Goal: Information Seeking & Learning: Check status

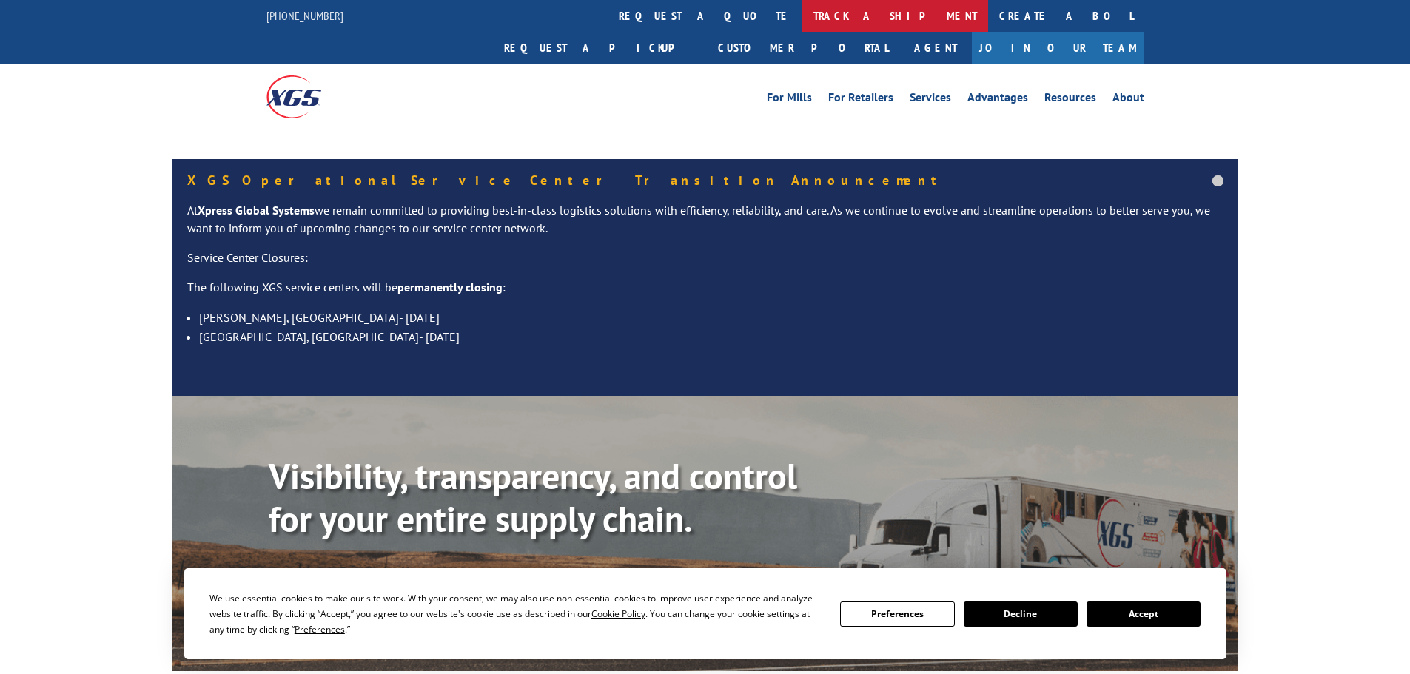
click at [802, 13] on link "track a shipment" at bounding box center [895, 16] width 186 height 32
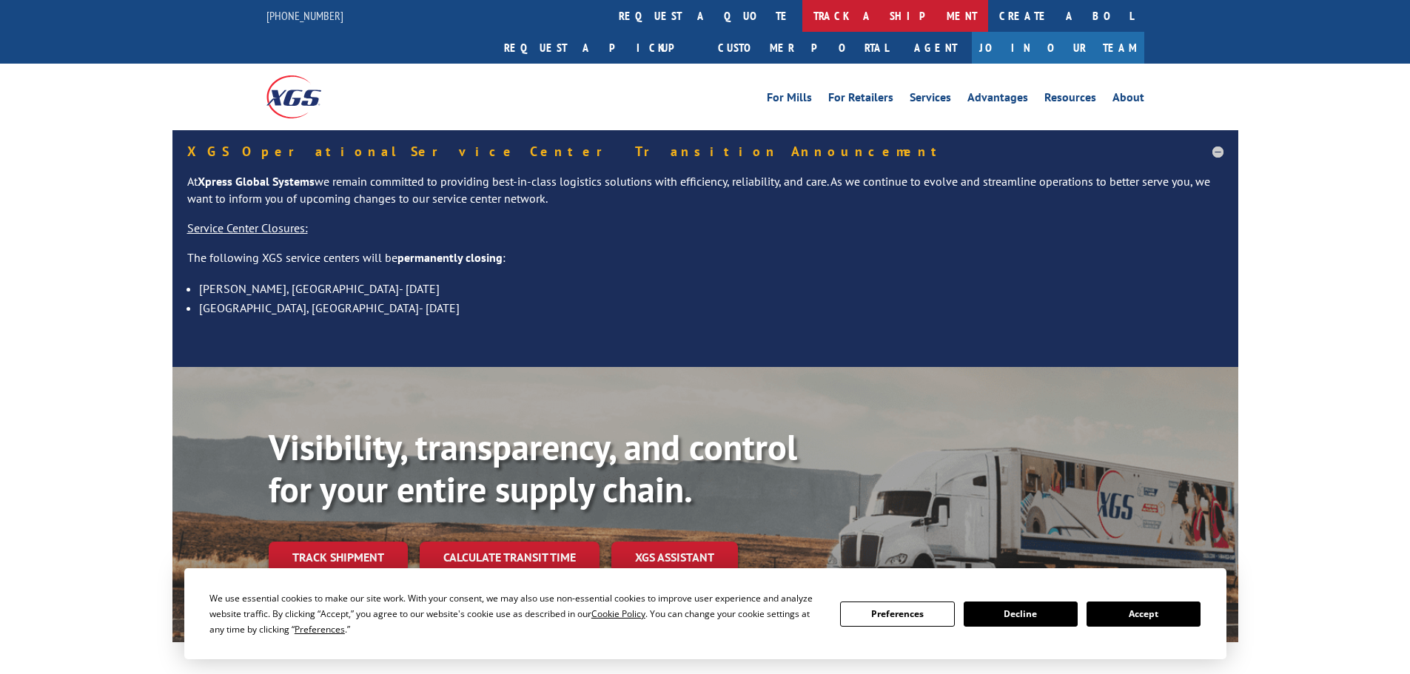
click at [802, 16] on link "track a shipment" at bounding box center [895, 16] width 186 height 32
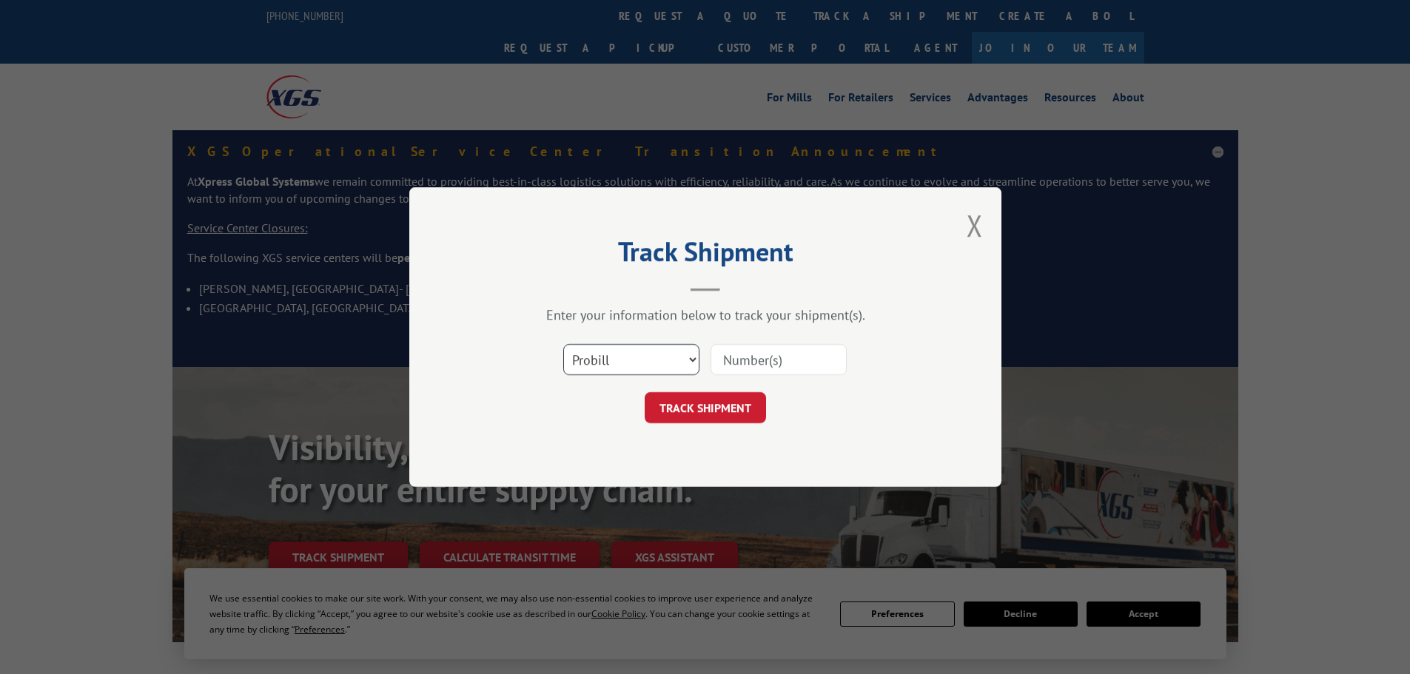
click at [679, 349] on select "Select category... Probill BOL PO" at bounding box center [631, 359] width 136 height 31
select select "bol"
click at [563, 344] on select "Select category... Probill BOL PO" at bounding box center [631, 359] width 136 height 31
click at [765, 358] on input at bounding box center [779, 359] width 136 height 31
paste input "437917"
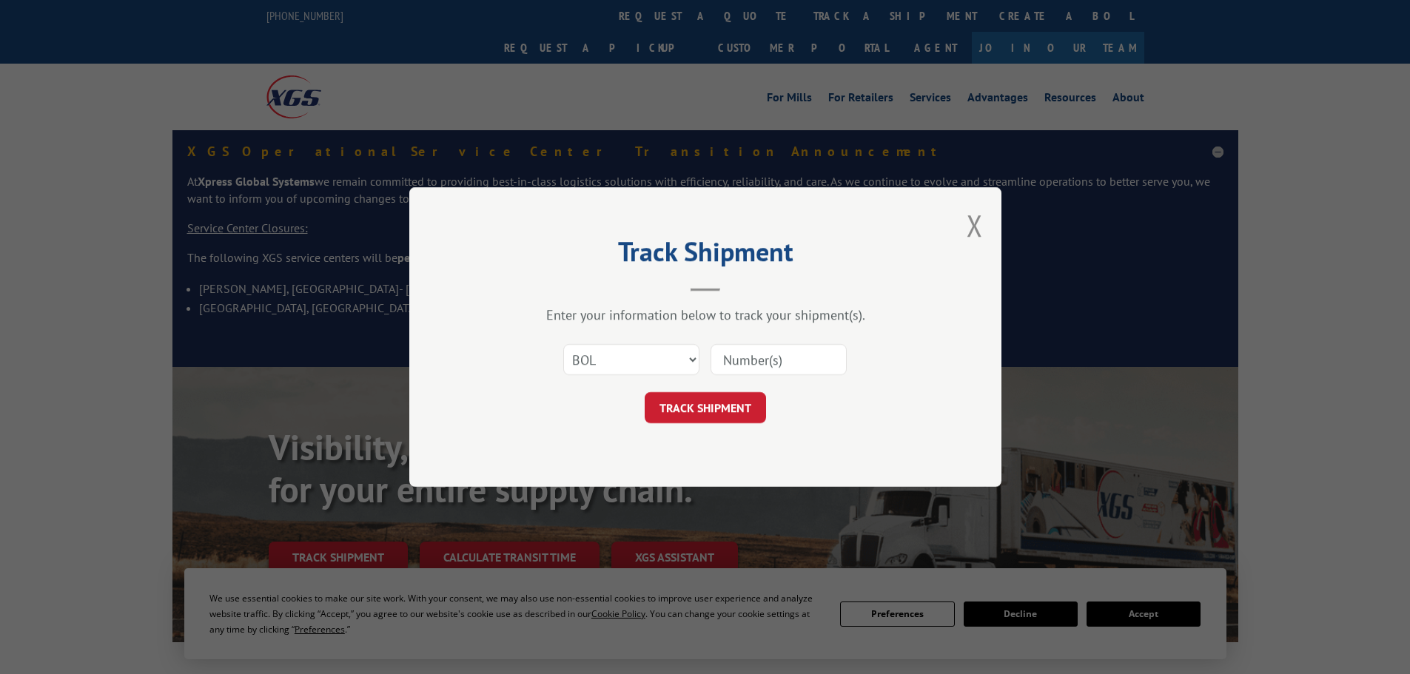
type input "437917"
click at [728, 395] on button "TRACK SHIPMENT" at bounding box center [705, 407] width 121 height 31
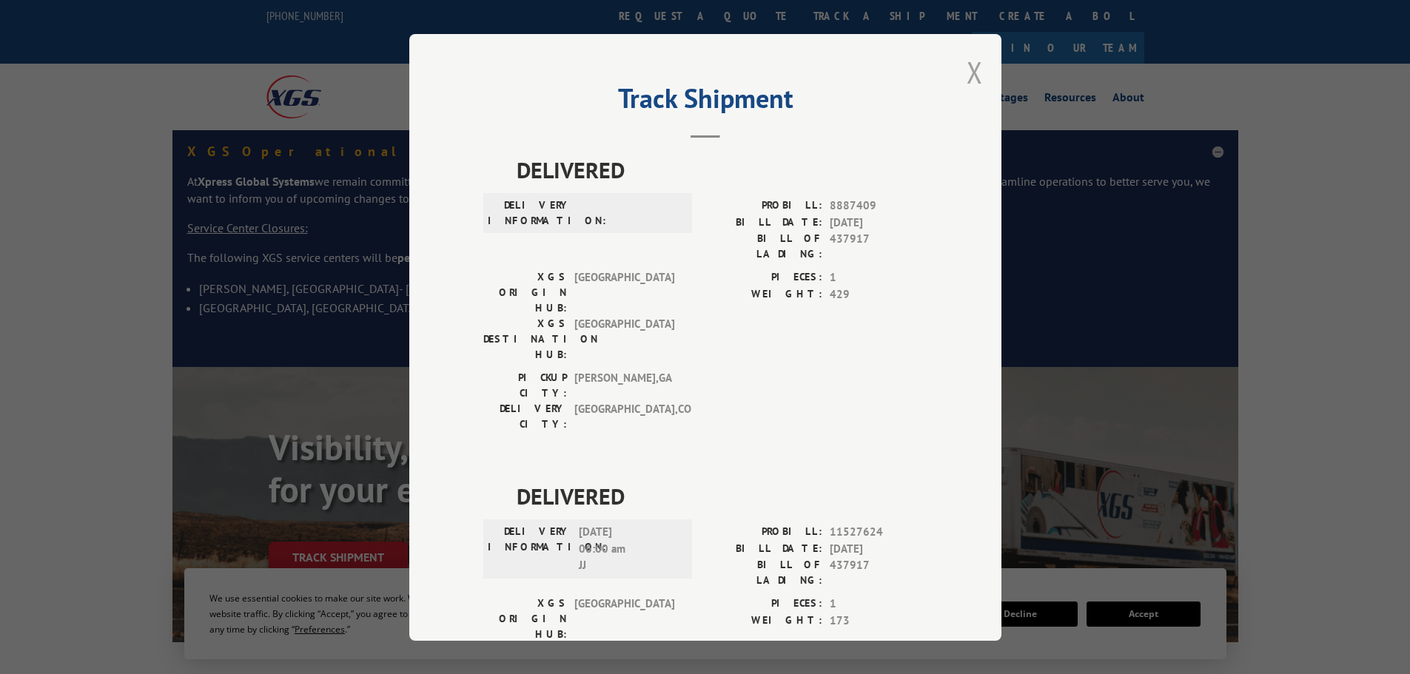
click at [971, 72] on button "Close modal" at bounding box center [975, 72] width 16 height 39
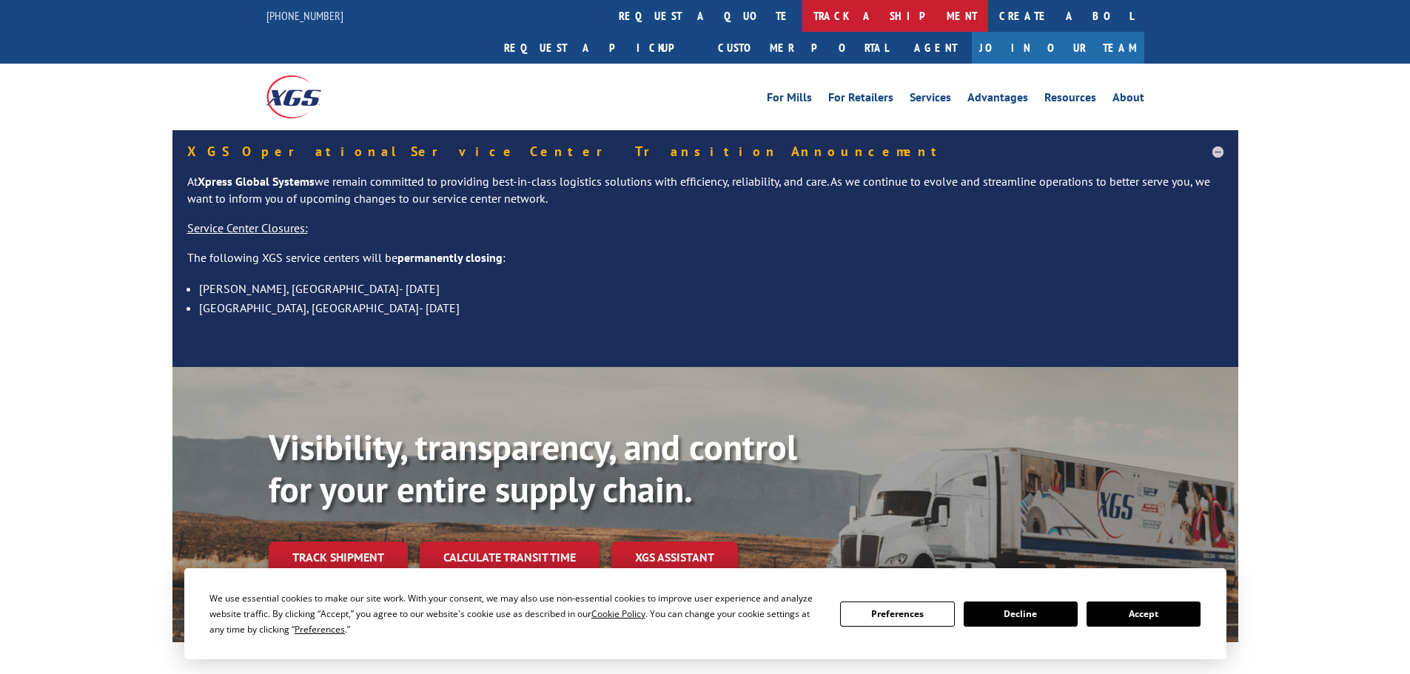
click at [802, 19] on link "track a shipment" at bounding box center [895, 16] width 186 height 32
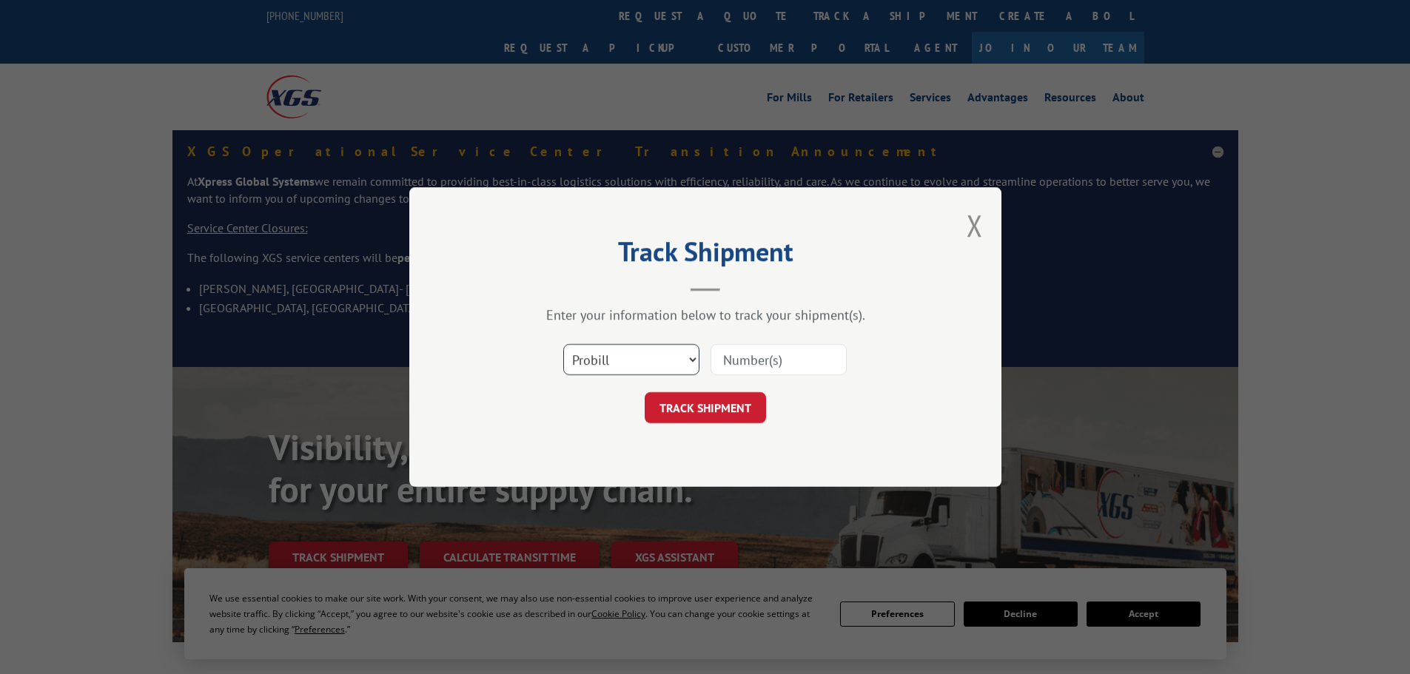
click at [657, 352] on select "Select category... Probill BOL PO" at bounding box center [631, 359] width 136 height 31
select select "bol"
click at [563, 344] on select "Select category... Probill BOL PO" at bounding box center [631, 359] width 136 height 31
paste input "435788"
type input "435788"
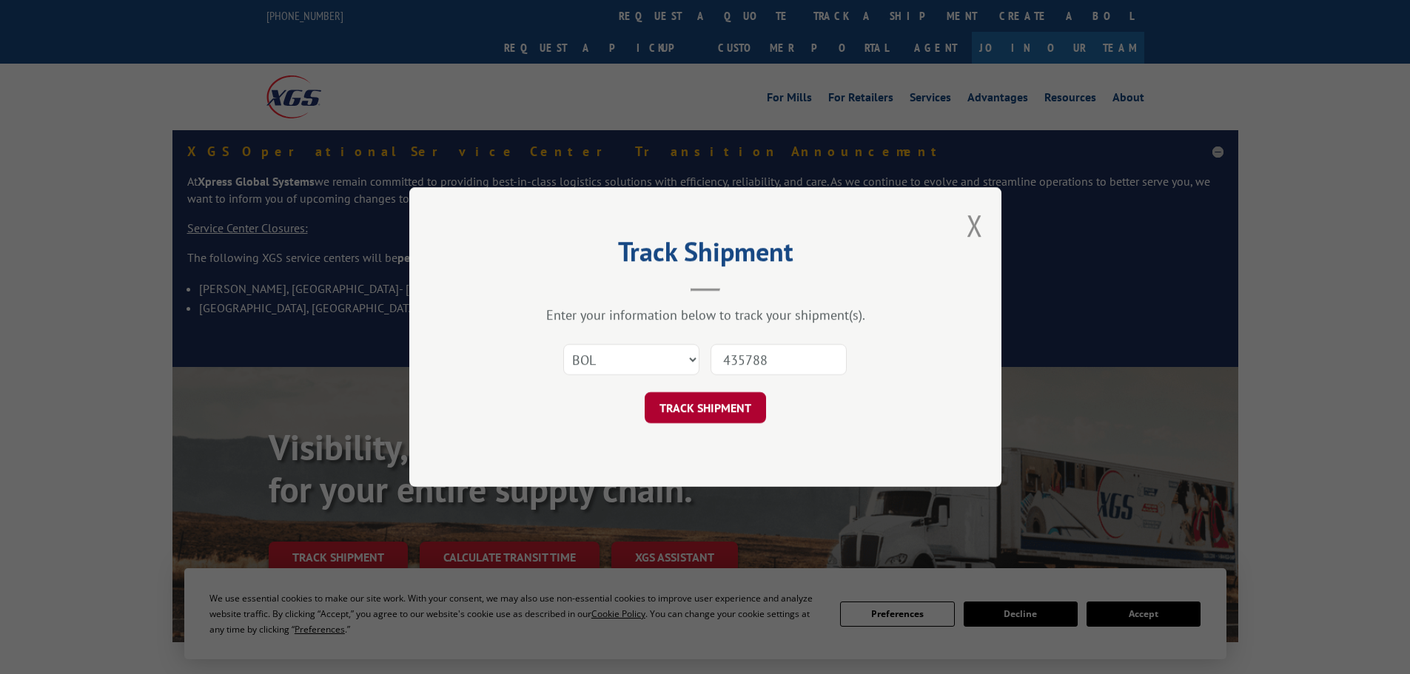
click at [703, 398] on button "TRACK SHIPMENT" at bounding box center [705, 407] width 121 height 31
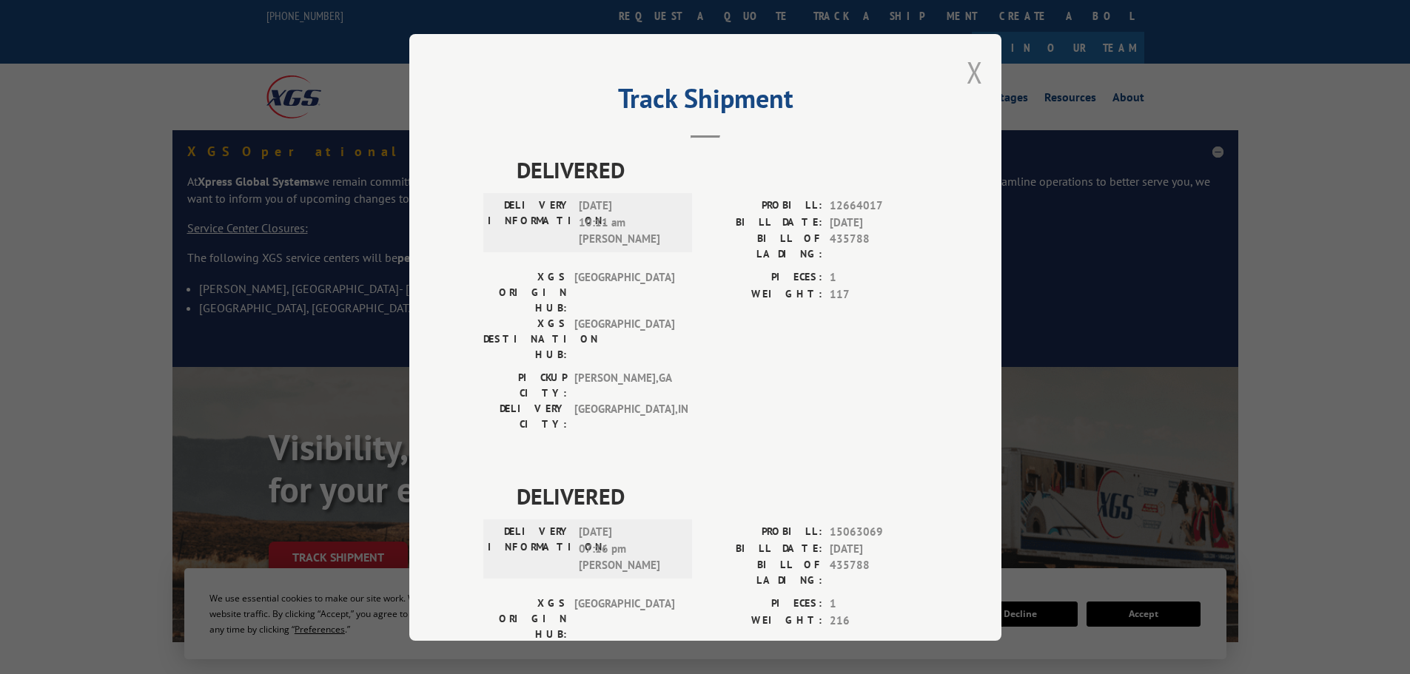
click at [967, 67] on button "Close modal" at bounding box center [975, 72] width 16 height 39
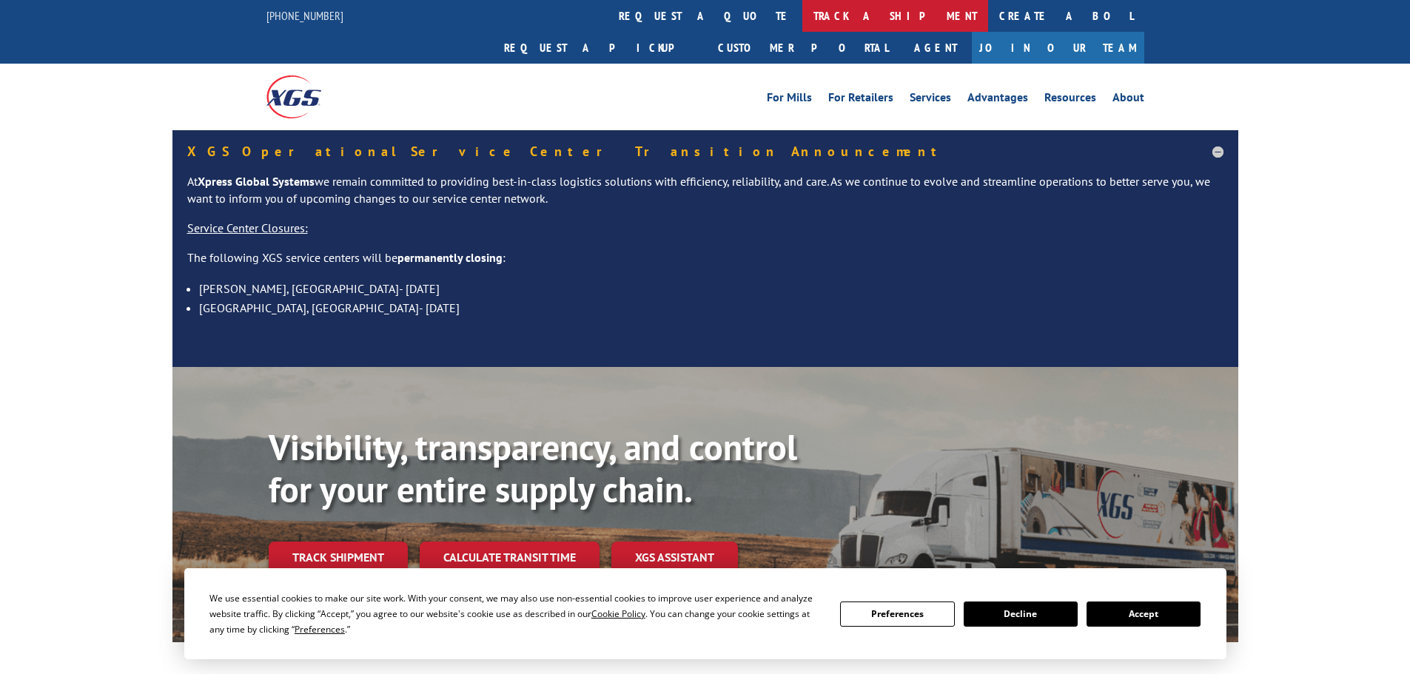
click at [802, 14] on link "track a shipment" at bounding box center [895, 16] width 186 height 32
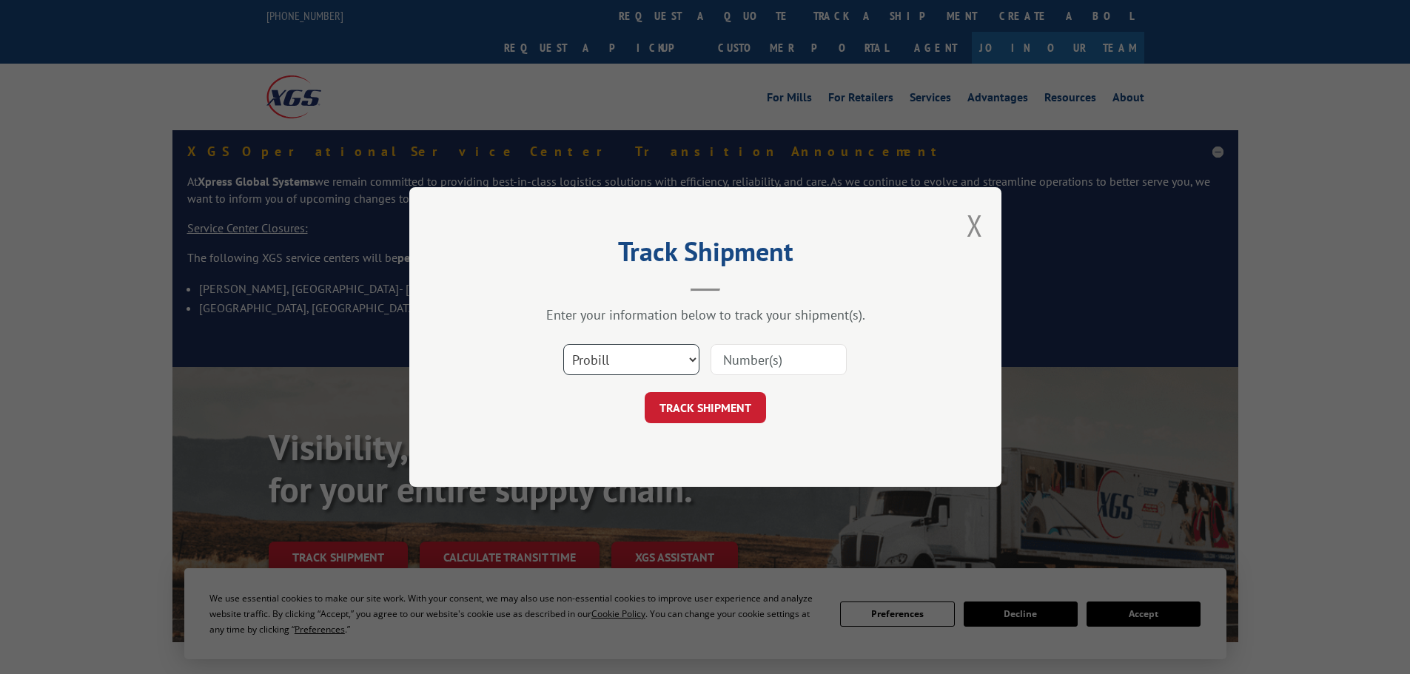
drag, startPoint x: 692, startPoint y: 352, endPoint x: 683, endPoint y: 364, distance: 15.3
click at [691, 352] on select "Select category... Probill BOL PO" at bounding box center [631, 359] width 136 height 31
select select "bol"
click at [563, 344] on select "Select category... Probill BOL PO" at bounding box center [631, 359] width 136 height 31
paste input "435854"
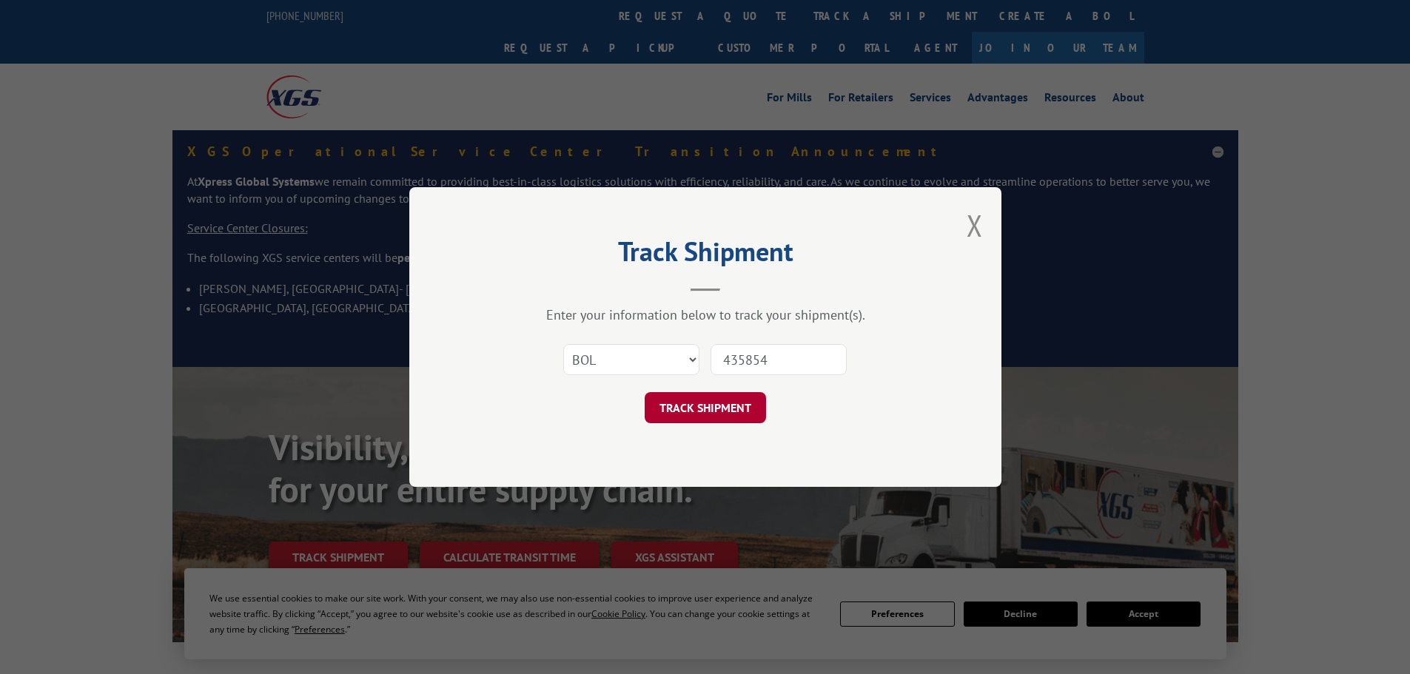
type input "435854"
click at [729, 404] on button "TRACK SHIPMENT" at bounding box center [705, 407] width 121 height 31
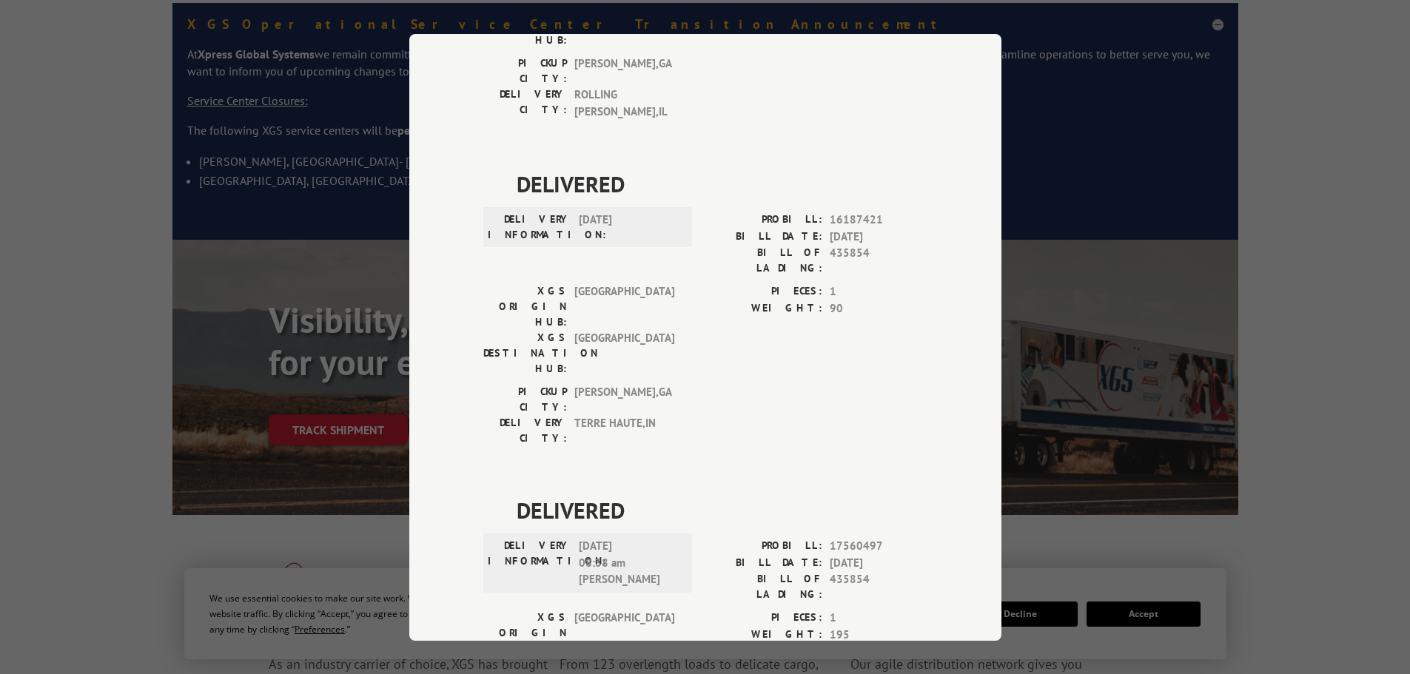
scroll to position [444, 0]
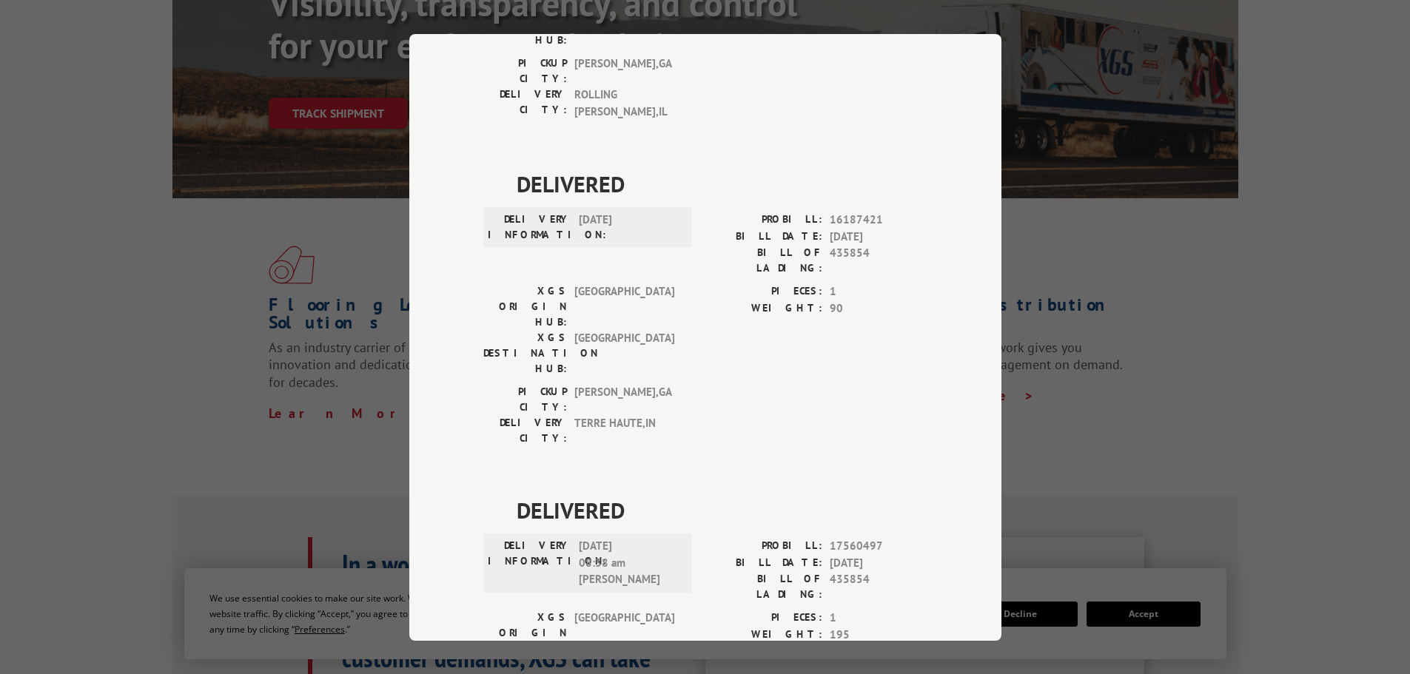
drag, startPoint x: 510, startPoint y: 343, endPoint x: 635, endPoint y: 377, distance: 129.7
click at [635, 494] on div "DELIVERED DELIVERY INFORMATION: [DATE] 08:38 am [PERSON_NAME]: 17560497 BILL DA…" at bounding box center [705, 637] width 444 height 286
copy div "DELIVERED DELIVERY INFORMATION: [DATE]"
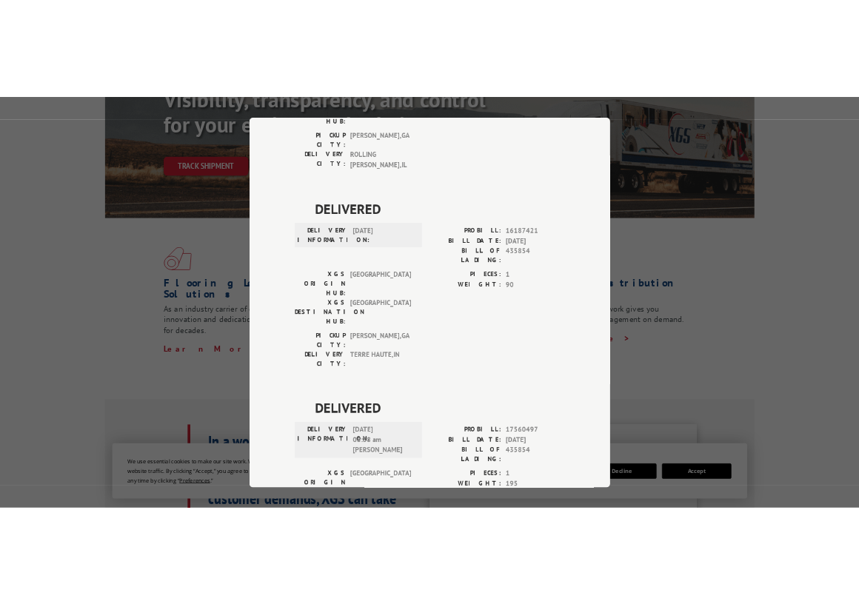
scroll to position [443, 0]
